Goal: Task Accomplishment & Management: Complete application form

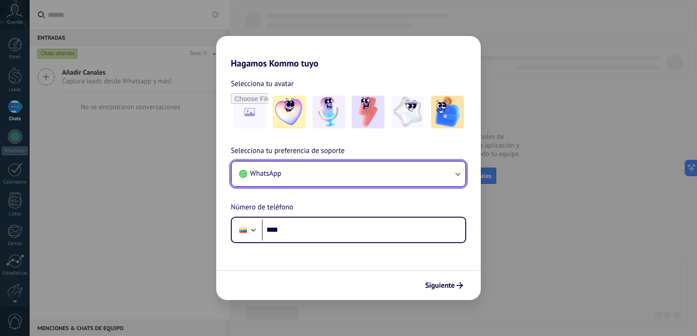
click at [457, 172] on icon "button" at bounding box center [457, 174] width 9 height 9
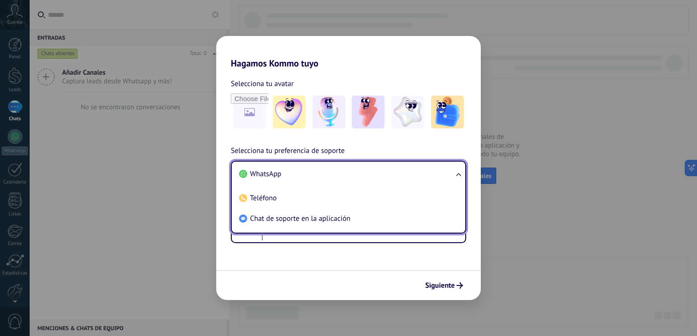
click at [457, 172] on ul "WhatsApp Teléfono Chat de soporte en la aplicación" at bounding box center [348, 197] width 235 height 73
click at [458, 174] on ul "WhatsApp Teléfono Chat de soporte en la aplicación" at bounding box center [348, 197] width 235 height 73
click at [454, 171] on ul "WhatsApp Teléfono Chat de soporte en la aplicación" at bounding box center [348, 197] width 235 height 73
click at [273, 174] on span "WhatsApp" at bounding box center [265, 174] width 31 height 9
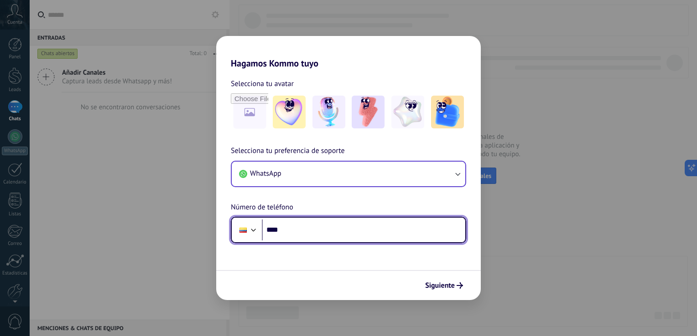
click at [287, 234] on input "****" at bounding box center [363, 230] width 203 height 21
type input "**********"
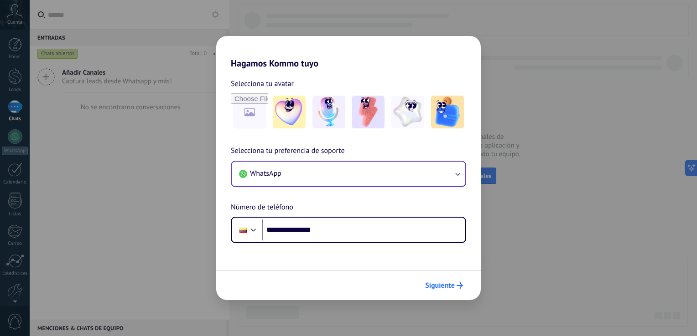
click at [448, 287] on span "Siguiente" at bounding box center [440, 286] width 30 height 6
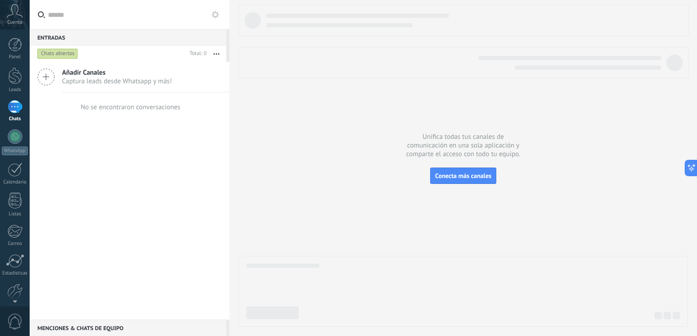
click at [45, 76] on icon at bounding box center [45, 76] width 17 height 17
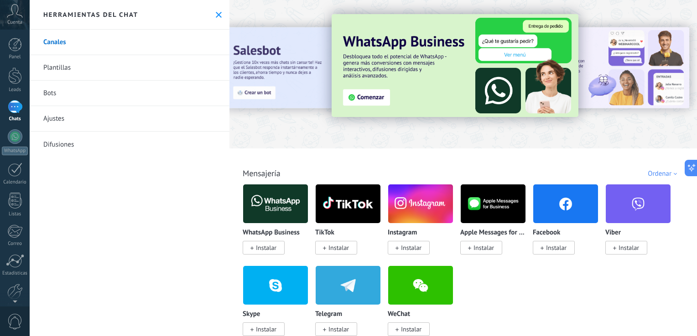
click at [630, 127] on div at bounding box center [462, 71] width 467 height 131
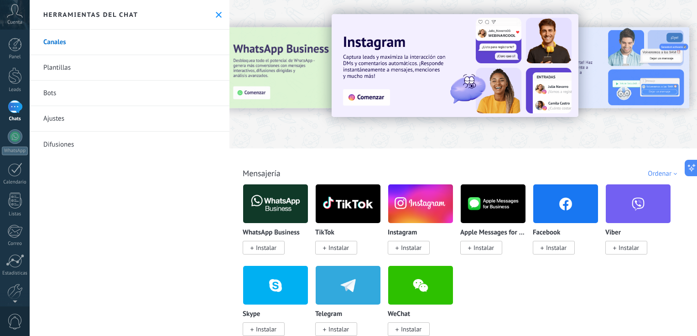
drag, startPoint x: 631, startPoint y: 80, endPoint x: 590, endPoint y: 89, distance: 42.0
click at [590, 89] on div at bounding box center [689, 74] width 205 height 82
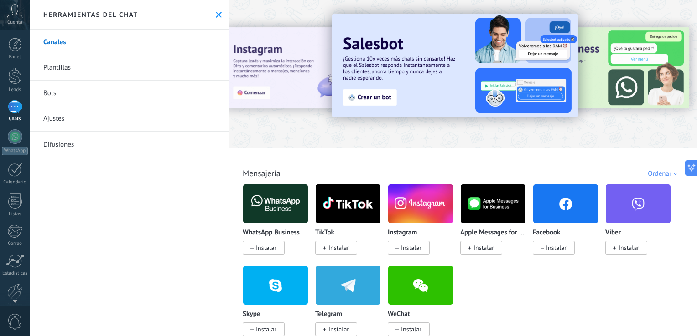
click at [66, 67] on link "Plantillas" at bounding box center [130, 68] width 200 height 26
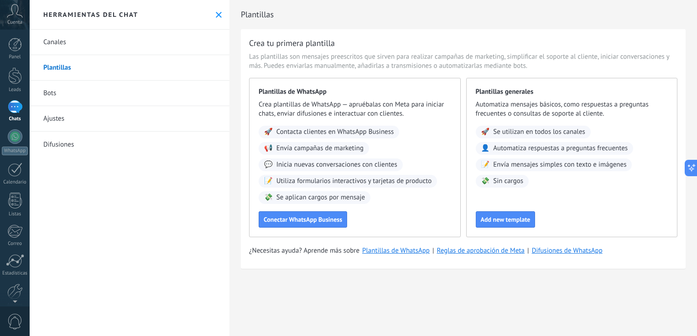
click at [95, 98] on link "Bots" at bounding box center [130, 94] width 200 height 26
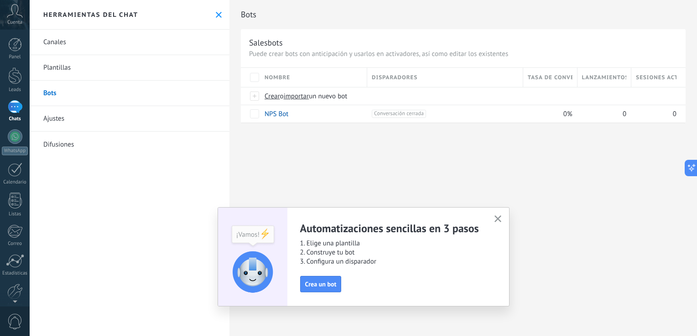
click at [78, 119] on link "Ajustes" at bounding box center [130, 119] width 200 height 26
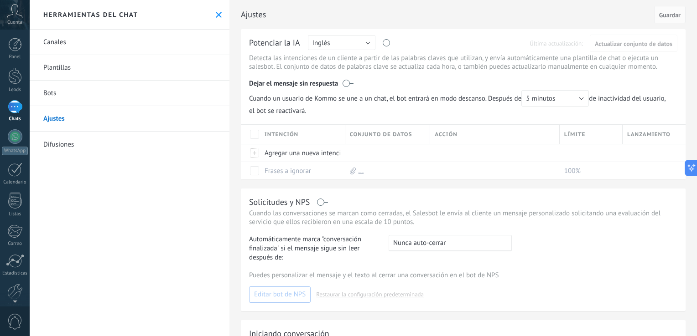
click at [62, 147] on link "Difusiones" at bounding box center [130, 145] width 200 height 26
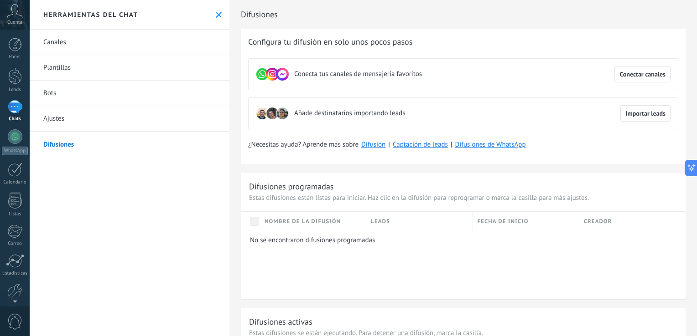
click at [73, 46] on link "Canales" at bounding box center [130, 43] width 200 height 26
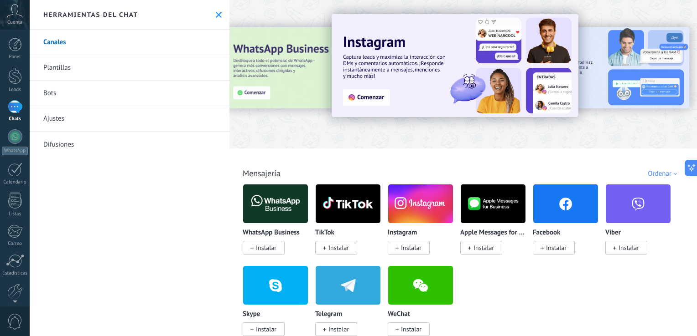
click at [275, 216] on img at bounding box center [275, 204] width 65 height 44
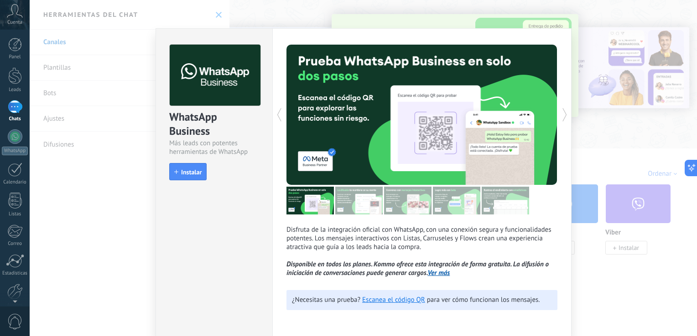
scroll to position [3, 0]
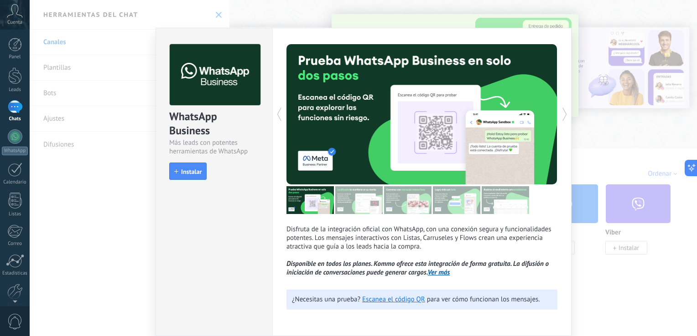
click at [563, 117] on icon at bounding box center [564, 114] width 9 height 18
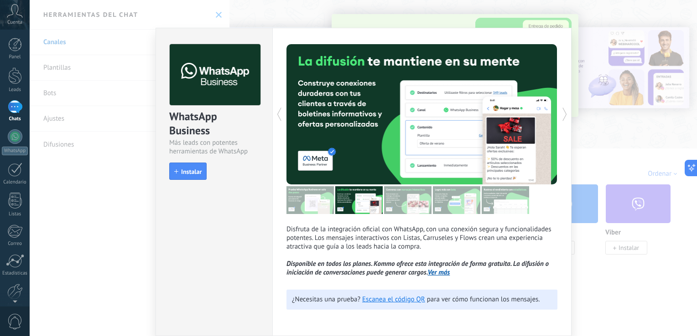
click at [563, 117] on icon at bounding box center [564, 114] width 9 height 18
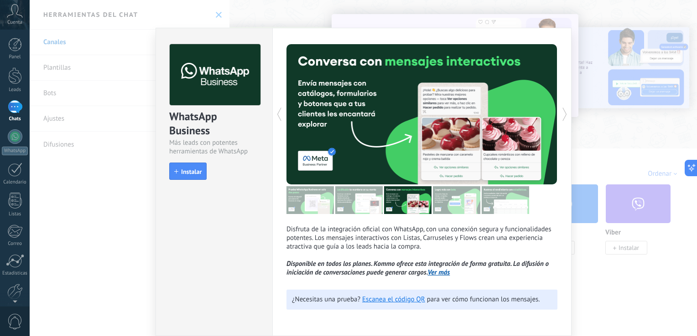
click at [562, 117] on icon at bounding box center [564, 114] width 9 height 18
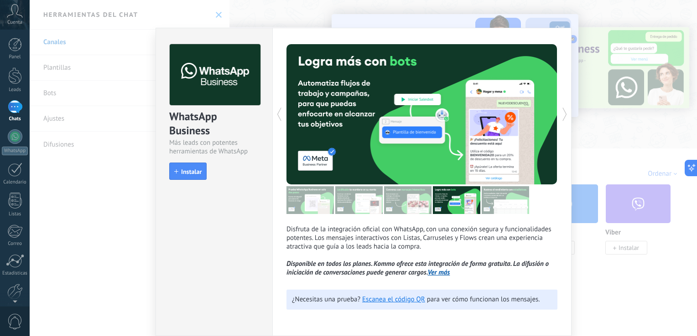
click at [562, 117] on icon at bounding box center [564, 114] width 9 height 18
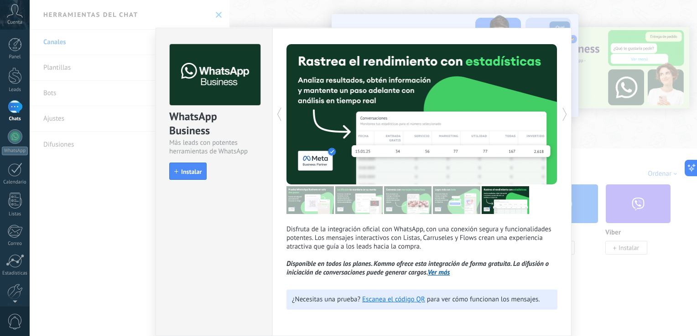
click at [562, 117] on icon at bounding box center [564, 114] width 9 height 18
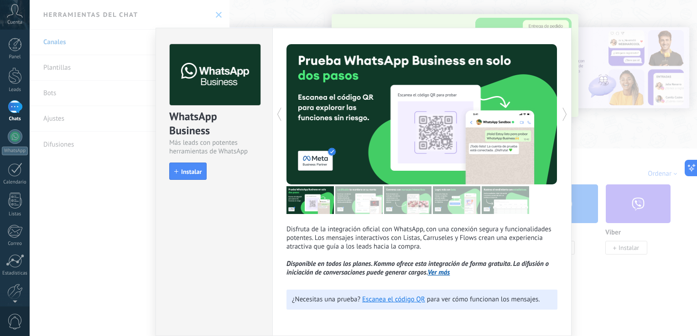
click at [562, 117] on icon at bounding box center [564, 114] width 9 height 18
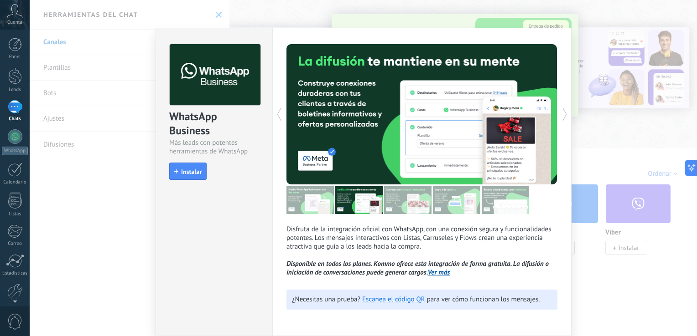
click at [562, 117] on icon at bounding box center [564, 114] width 9 height 18
